Goal: Find specific page/section: Find specific page/section

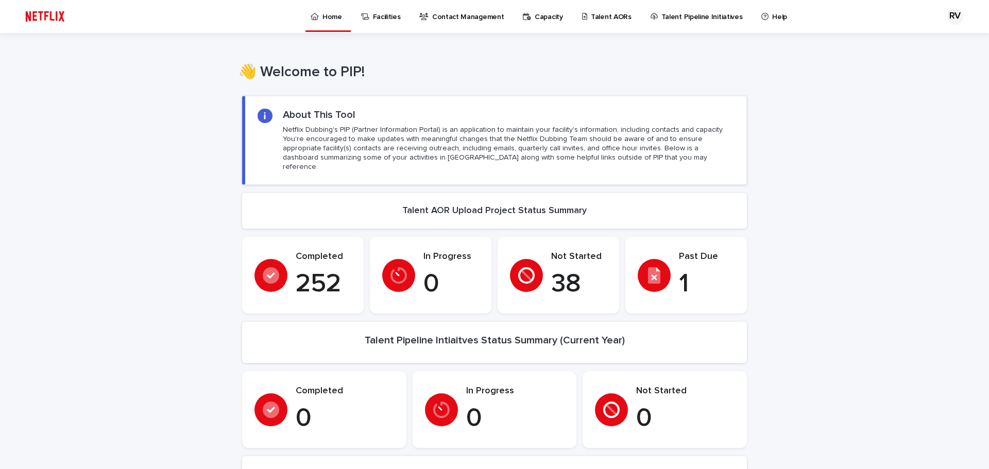
click at [947, 11] on div "RV" at bounding box center [955, 16] width 16 height 16
click at [941, 11] on div at bounding box center [494, 16] width 989 height 33
click at [503, 12] on p "Capacity" at bounding box center [500, 11] width 28 height 22
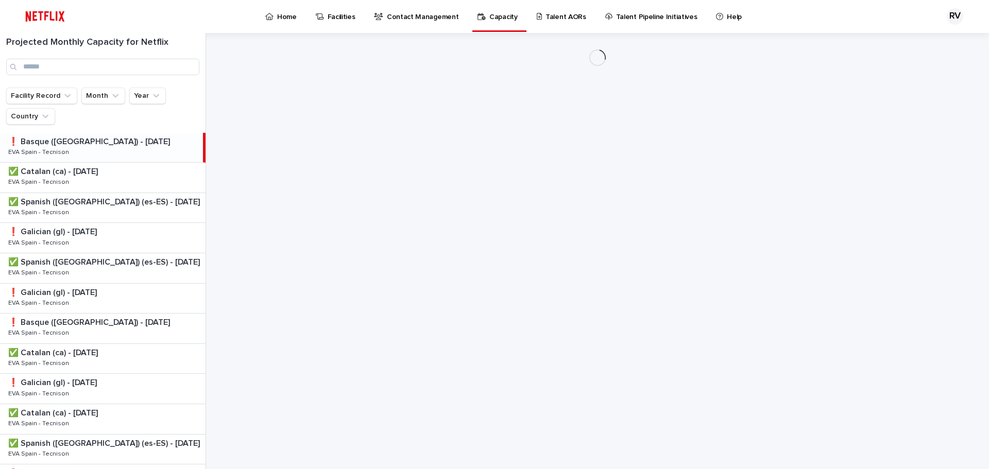
click at [537, 14] on icon at bounding box center [540, 16] width 6 height 7
